Goal: Information Seeking & Learning: Learn about a topic

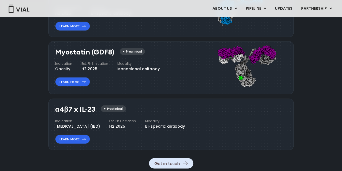
scroll to position [596, 0]
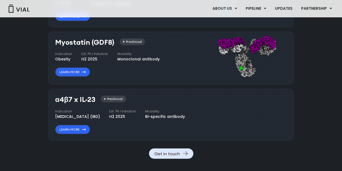
drag, startPoint x: 141, startPoint y: 116, endPoint x: 154, endPoint y: 117, distance: 13.0
click at [136, 117] on div "H2 2025" at bounding box center [122, 117] width 27 height 6
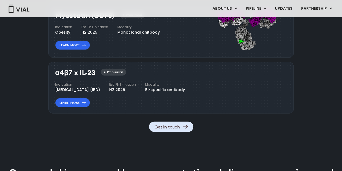
scroll to position [623, 0]
click at [87, 107] on link "Learn More" at bounding box center [72, 102] width 35 height 9
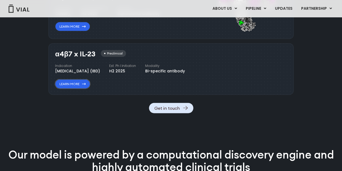
scroll to position [650, 0]
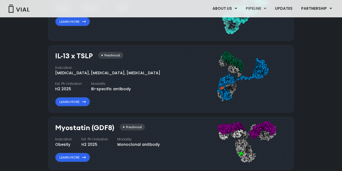
scroll to position [538, 0]
